Goal: Transaction & Acquisition: Purchase product/service

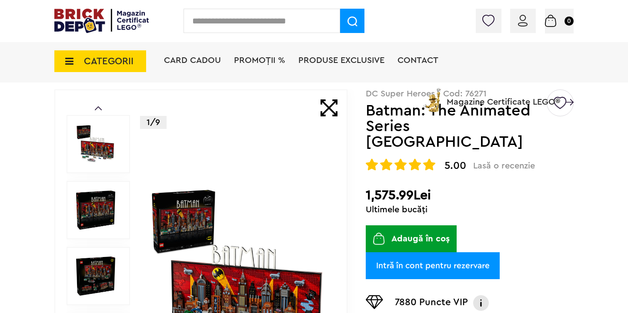
scroll to position [58, 0]
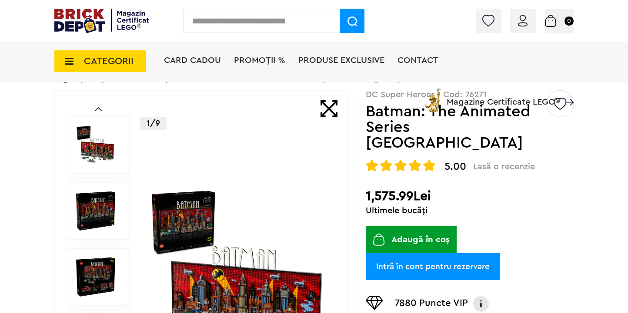
click at [422, 254] on link "Intră în cont pentru rezervare" at bounding box center [433, 266] width 134 height 27
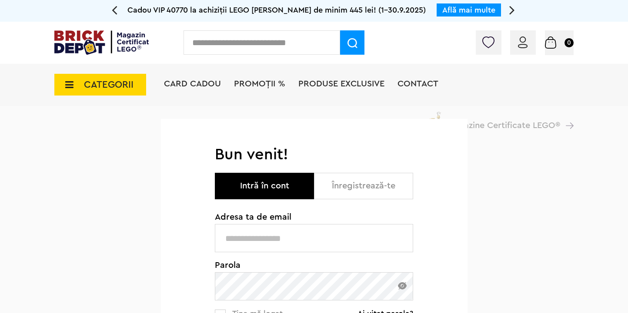
click at [307, 237] on input "text" at bounding box center [314, 238] width 198 height 28
click at [267, 227] on input "text" at bounding box center [314, 238] width 198 height 28
type input "**********"
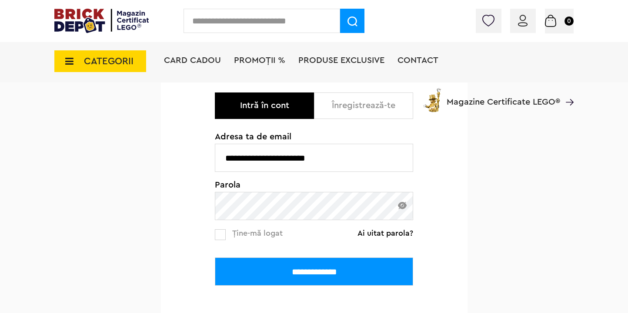
scroll to position [102, 0]
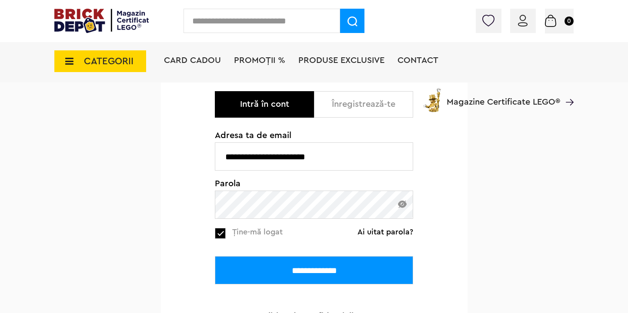
click at [289, 285] on div "**********" at bounding box center [314, 226] width 198 height 190
click at [299, 268] on input "**********" at bounding box center [314, 271] width 198 height 28
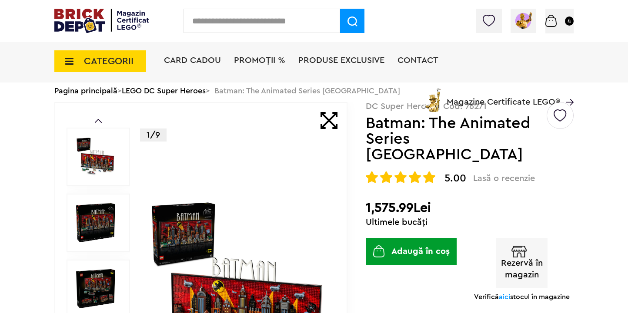
scroll to position [52, 0]
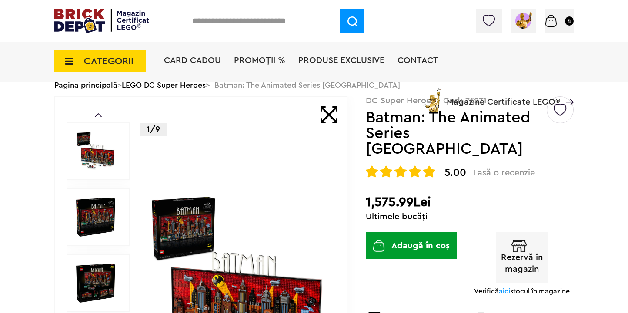
click at [524, 234] on button "Rezervă în magazin" at bounding box center [522, 258] width 52 height 50
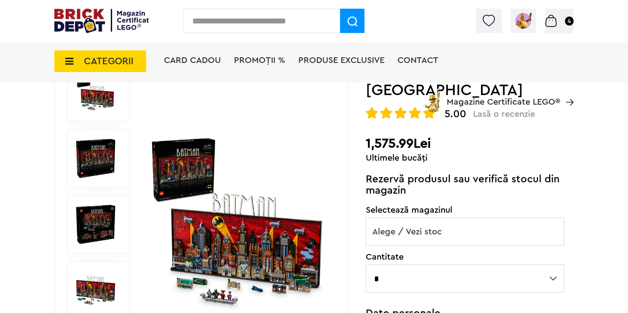
scroll to position [119, 0]
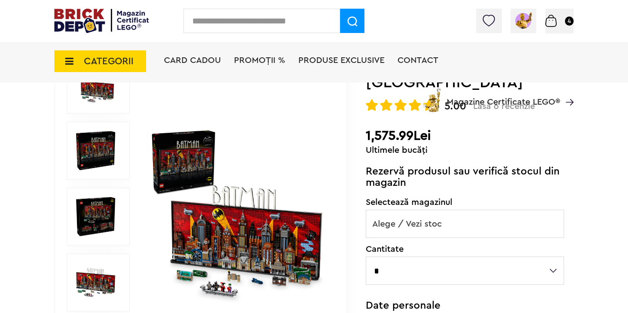
click at [441, 210] on span "Alege / Vezi stoc" at bounding box center [464, 224] width 197 height 28
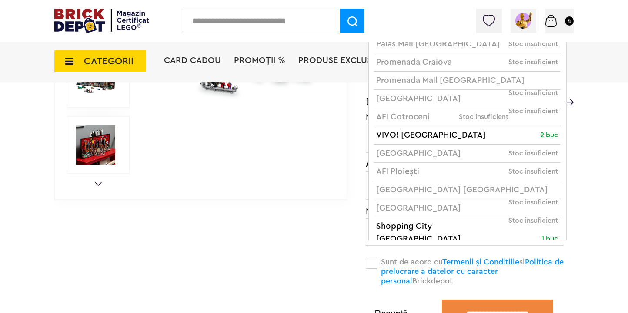
scroll to position [0, 0]
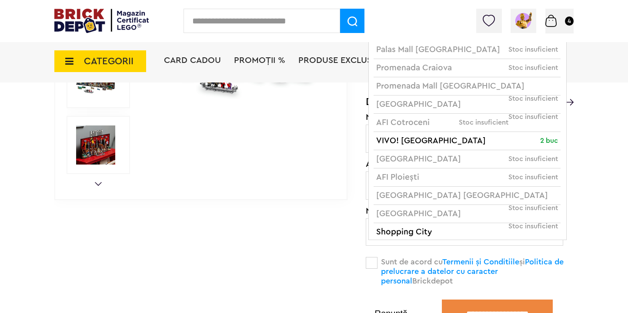
click at [310, 241] on div "Prev Next 1/9 Default ( 0 ) Creează o listă nouă DC Super Heroes | Cod: 76271 B…" at bounding box center [313, 76] width 519 height 501
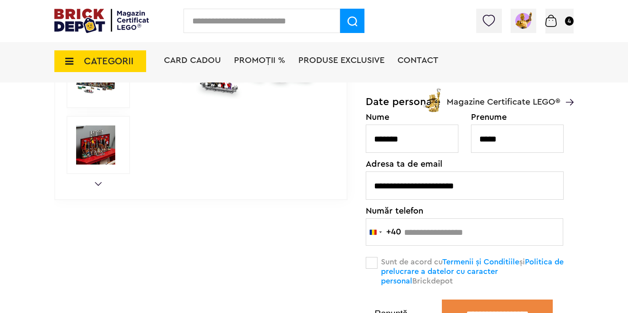
click at [393, 310] on button "Renunță" at bounding box center [391, 314] width 50 height 9
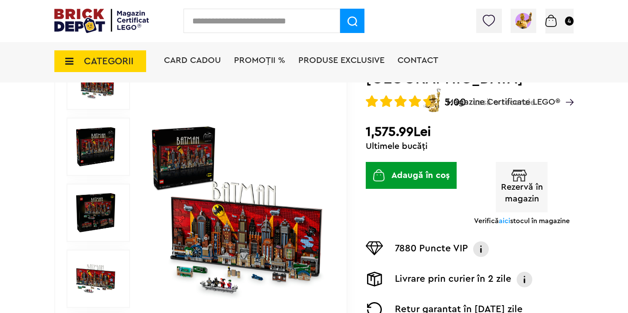
scroll to position [125, 0]
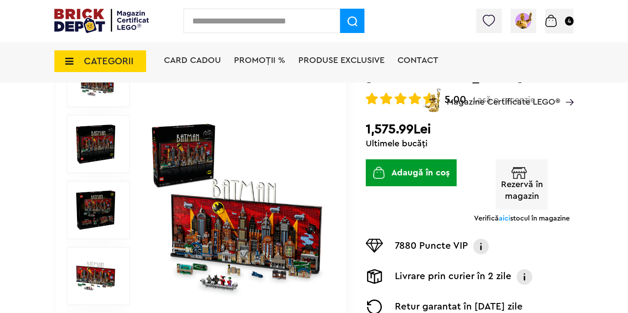
click at [412, 161] on button "Adaugă în coș" at bounding box center [411, 173] width 91 height 27
click at [560, 27] on div "Coș 4" at bounding box center [559, 21] width 28 height 25
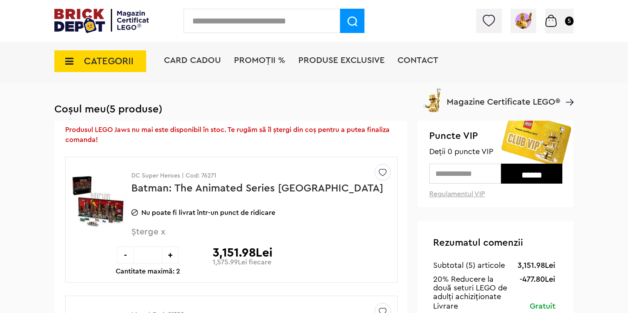
scroll to position [60, 0]
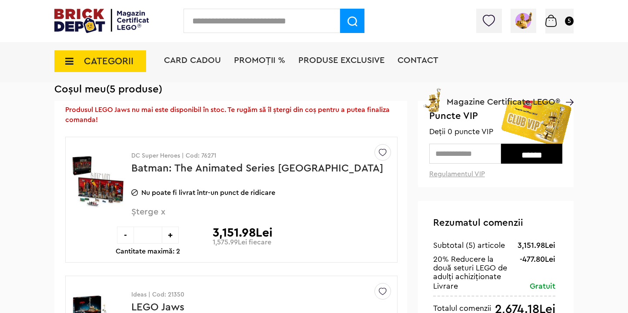
click at [128, 236] on div "-" at bounding box center [125, 235] width 17 height 17
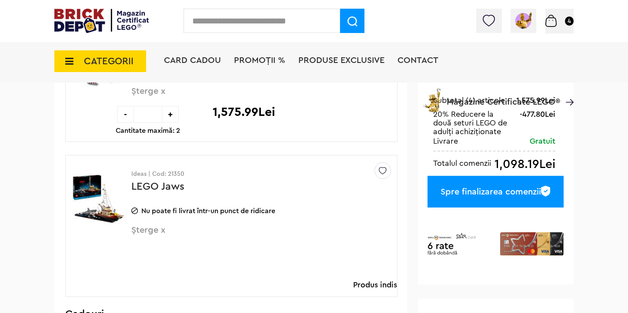
scroll to position [211, 0]
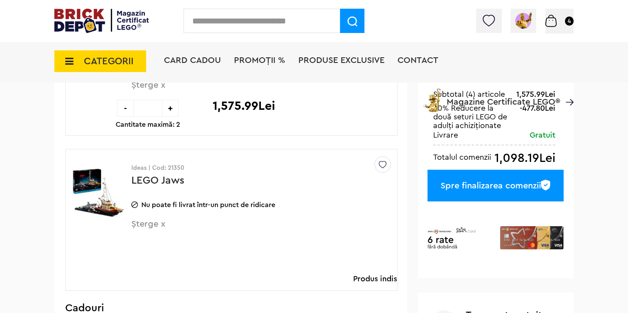
click at [143, 224] on span "Șterge x" at bounding box center [246, 229] width 231 height 19
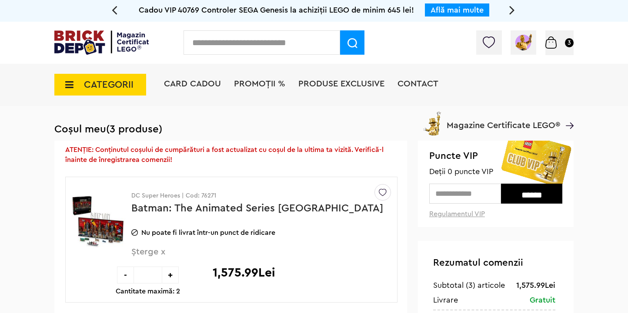
click at [513, 11] on icon at bounding box center [512, 9] width 6 height 15
click at [512, 11] on icon at bounding box center [512, 9] width 6 height 15
click at [510, 12] on icon at bounding box center [512, 9] width 6 height 15
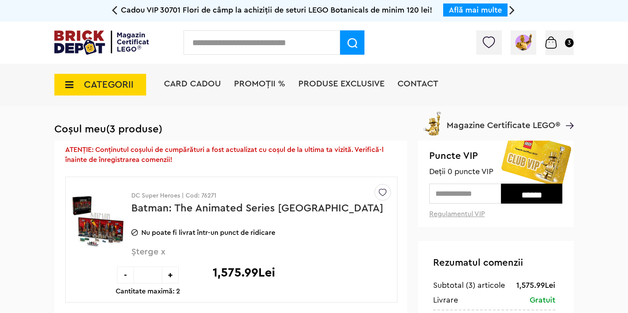
click at [81, 47] on img at bounding box center [101, 42] width 94 height 24
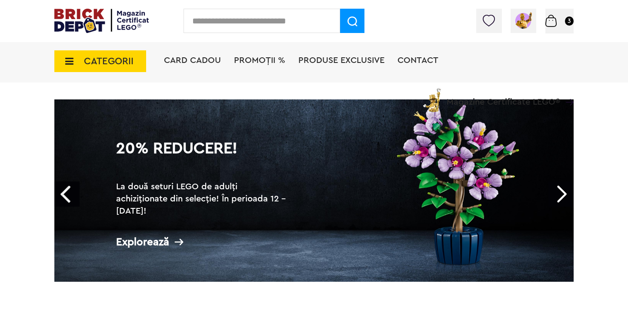
scroll to position [34, 0]
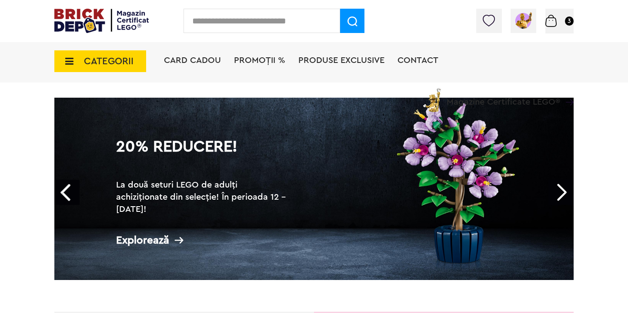
click at [339, 192] on link "20% Reducere! La două seturi LEGO de adulți achiziționate din selecție! În peri…" at bounding box center [313, 189] width 519 height 183
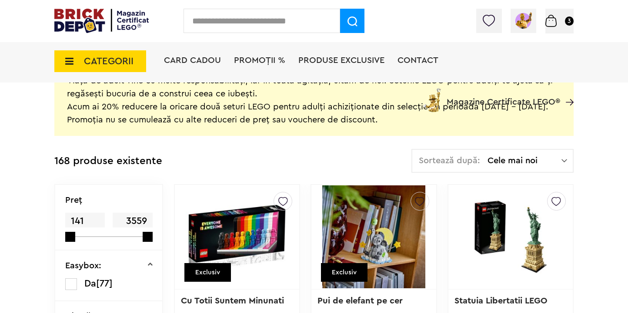
scroll to position [199, 0]
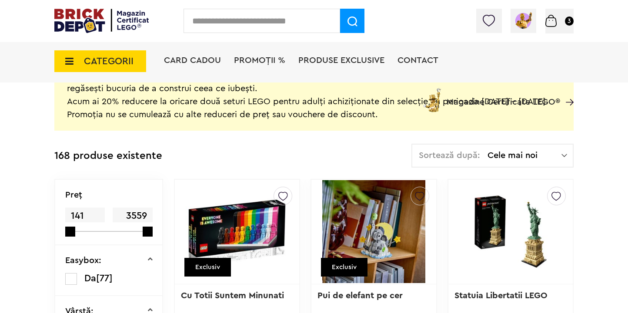
click at [503, 160] on div "Sortează după: Cele mai noi Cele mai noi Cele mai vechi Cele mai ieftine Cele m…" at bounding box center [492, 156] width 162 height 24
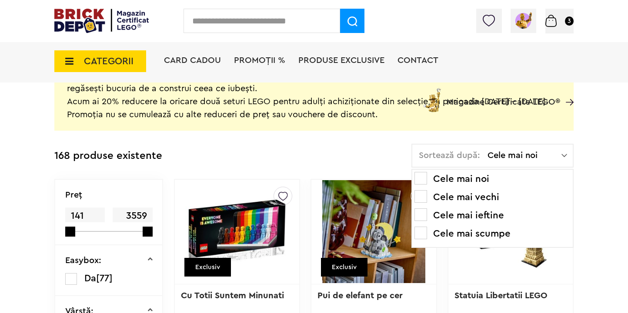
click at [427, 217] on span at bounding box center [420, 215] width 13 height 13
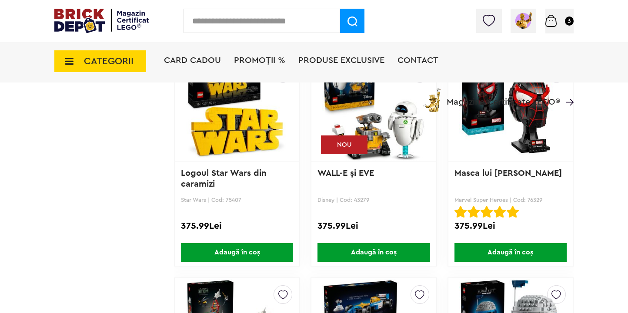
scroll to position [3210, 0]
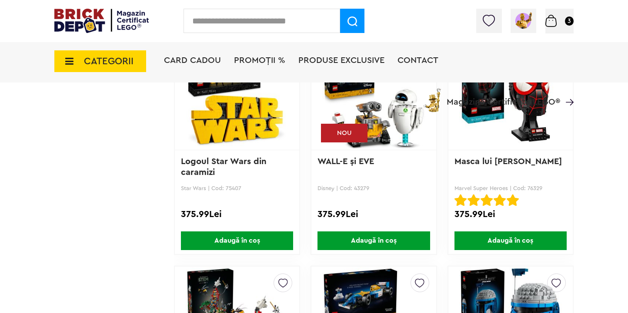
click at [380, 237] on span "Adaugă în coș" at bounding box center [373, 241] width 112 height 19
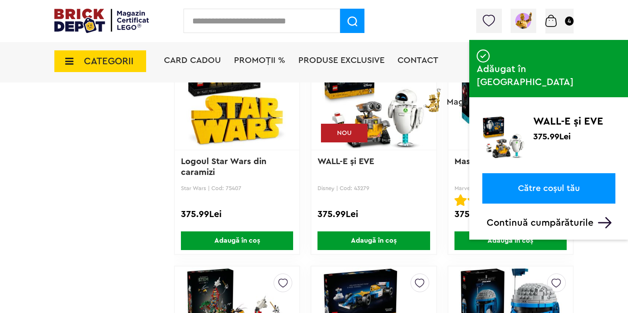
click at [517, 173] on link "Către coșul tău" at bounding box center [548, 188] width 133 height 30
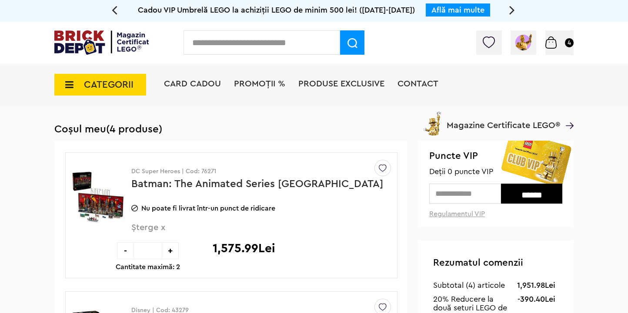
click at [332, 82] on span "Produse exclusive" at bounding box center [341, 84] width 86 height 9
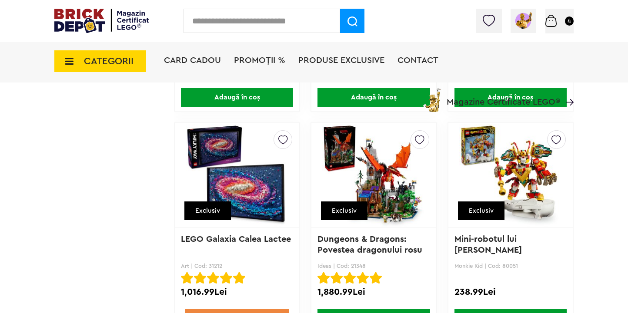
scroll to position [2499, 0]
